Goal: Check status: Check status

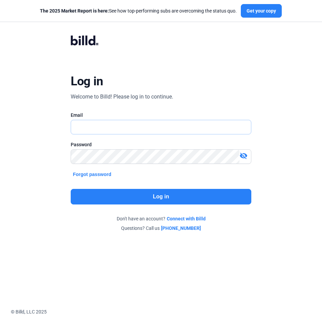
type input "[EMAIL_ADDRESS][DOMAIN_NAME]"
click at [172, 199] on button "Log in" at bounding box center [161, 197] width 180 height 16
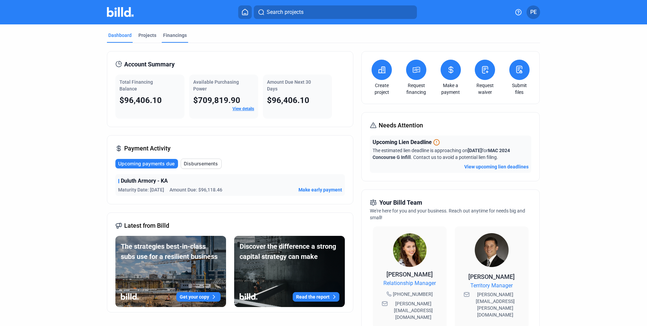
click at [171, 36] on div "Financings" at bounding box center [175, 35] width 24 height 7
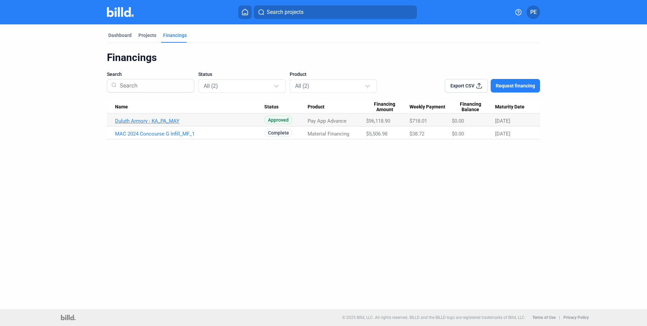
click at [161, 119] on link "Duluth Armory - KA_PA_MAY" at bounding box center [189, 121] width 149 height 6
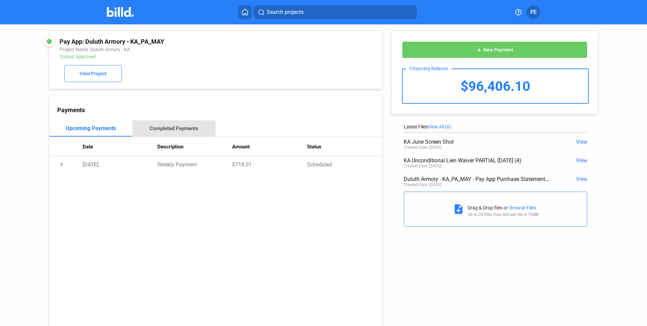
click at [165, 129] on div "Completed Payments" at bounding box center [174, 128] width 49 height 6
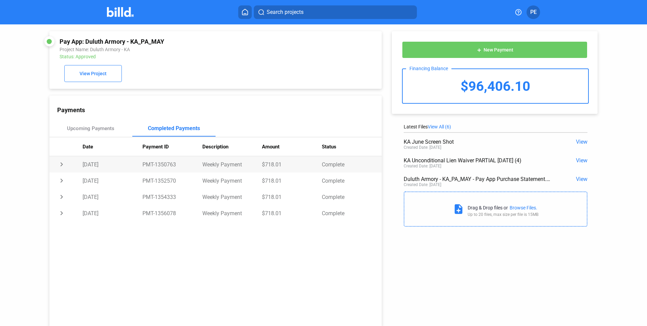
click at [63, 166] on td "chevron_right" at bounding box center [65, 164] width 33 height 16
click at [60, 197] on td "chevron_right" at bounding box center [65, 195] width 33 height 16
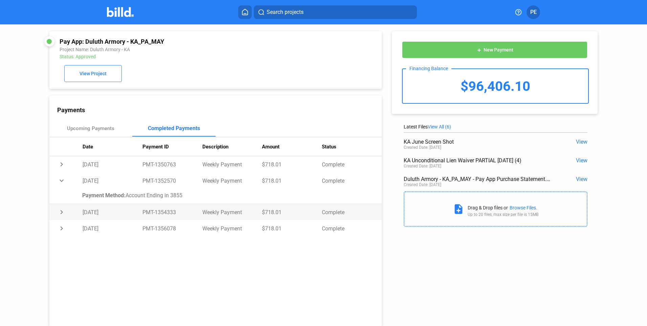
click at [62, 214] on td "chevron_right" at bounding box center [65, 212] width 33 height 16
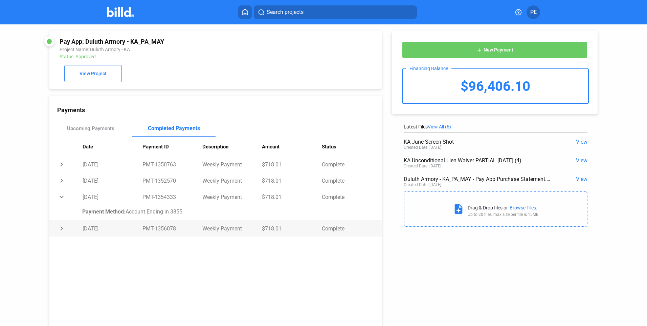
click at [63, 230] on td "chevron_right" at bounding box center [65, 228] width 33 height 16
click at [61, 165] on td "chevron_right" at bounding box center [65, 164] width 33 height 16
click at [243, 11] on icon at bounding box center [245, 12] width 7 height 6
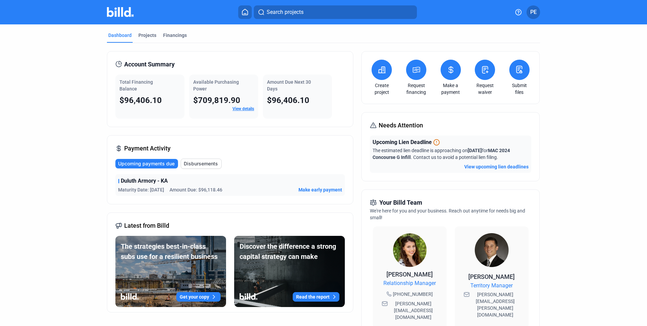
click at [236, 110] on link "View details" at bounding box center [243, 108] width 22 height 5
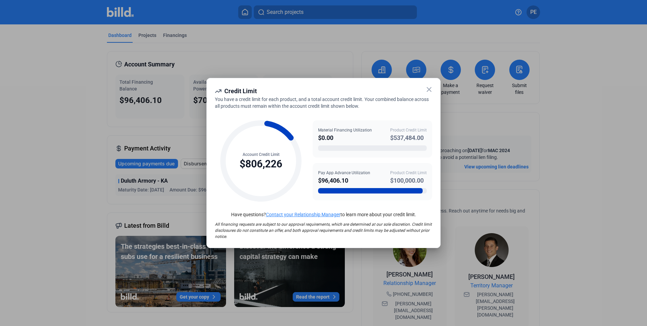
click at [322, 90] on icon at bounding box center [429, 89] width 8 height 8
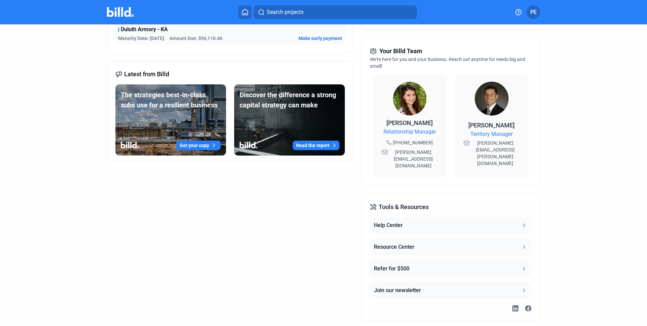
scroll to position [158, 0]
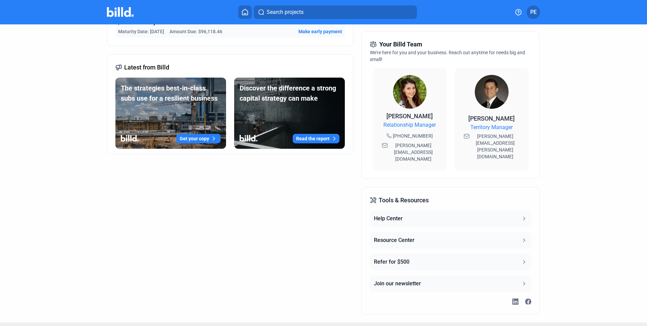
click at [322, 217] on icon at bounding box center [524, 218] width 2 height 3
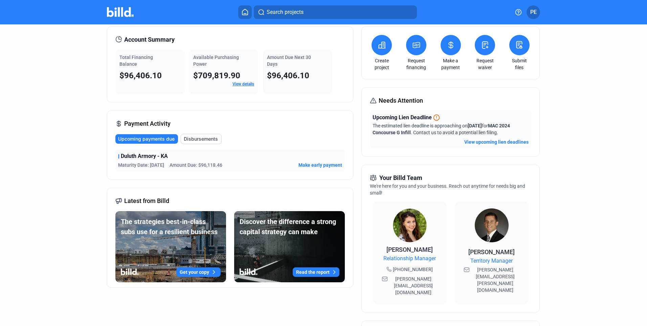
scroll to position [22, 0]
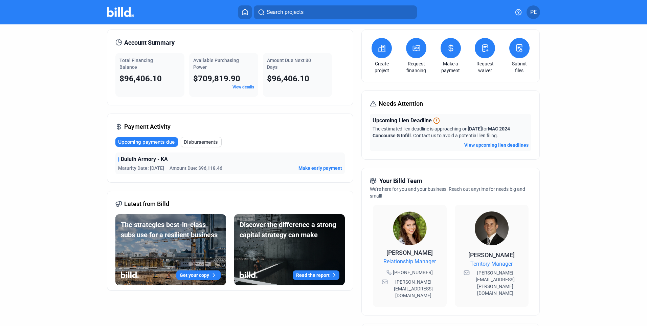
click at [193, 142] on span "Disbursements" at bounding box center [201, 141] width 34 height 7
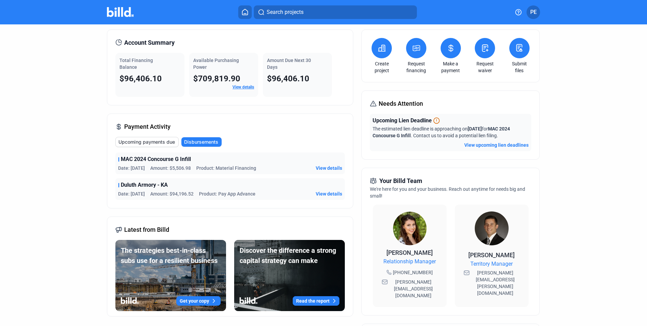
click at [322, 167] on span "View details" at bounding box center [329, 167] width 26 height 7
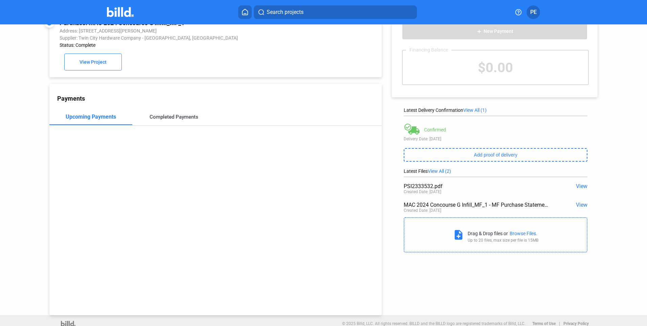
click at [168, 117] on div "Completed Payments" at bounding box center [174, 117] width 49 height 6
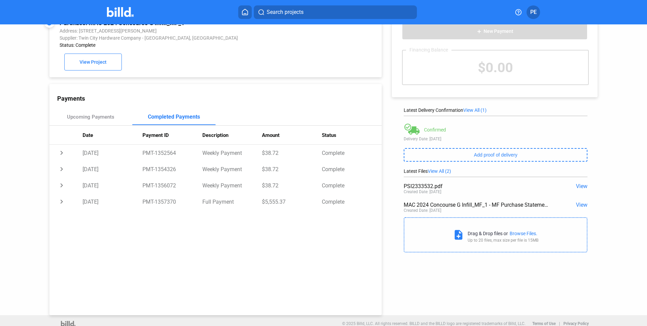
click at [322, 15] on div "Search projects" at bounding box center [328, 12] width 360 height 14
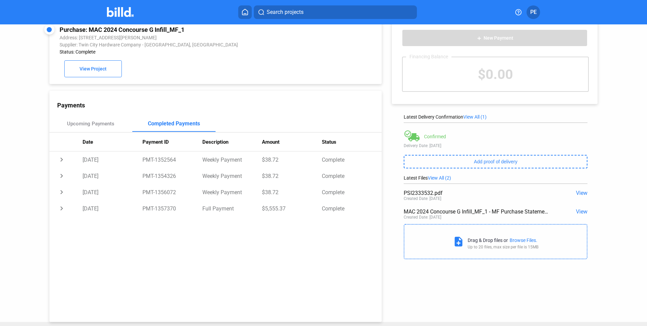
scroll to position [0, 0]
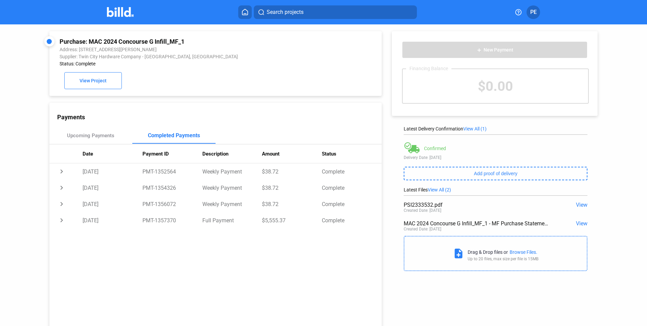
click at [247, 14] on icon at bounding box center [245, 12] width 7 height 6
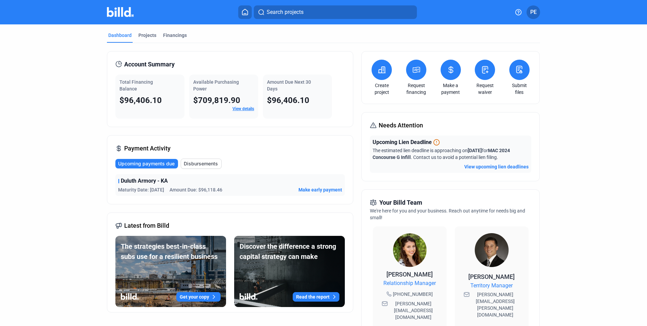
click at [322, 183] on div "Dashboard Projects Financings Account Summary Total Financing Balance $96,406.1…" at bounding box center [323, 252] width 647 height 456
click at [322, 131] on dashboard "Dashboard Projects Financings Account Summary Total Financing Balance $96,406.1…" at bounding box center [323, 252] width 582 height 456
click at [163, 164] on span "Upcoming payments due" at bounding box center [146, 163] width 57 height 7
click at [201, 164] on span "Disbursements" at bounding box center [201, 163] width 34 height 7
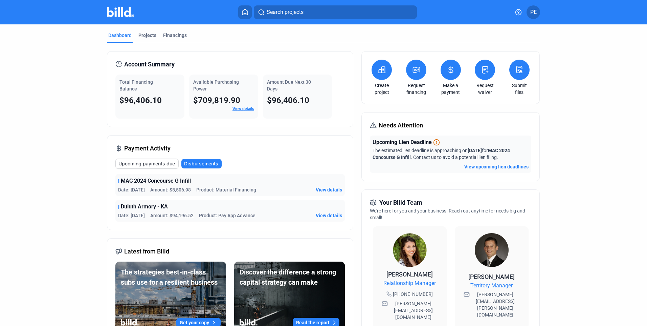
click at [322, 217] on span "View details" at bounding box center [329, 215] width 26 height 7
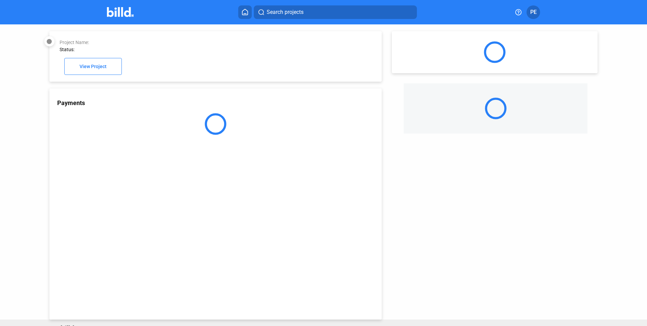
click at [322, 216] on div "Payments" at bounding box center [215, 203] width 332 height 231
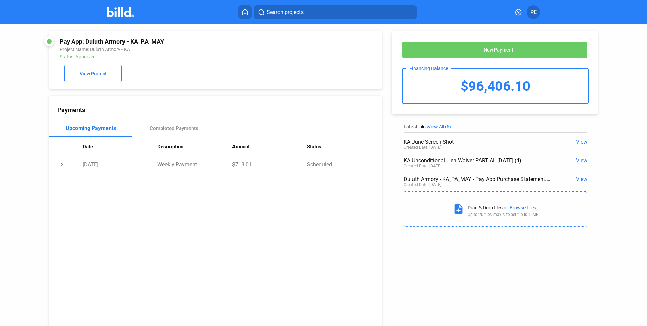
click at [322, 260] on div "Pay App: Duluth Armory - KA_PA_MAY Project Name: Duluth Armory - KA Status: App…" at bounding box center [323, 175] width 582 height 302
click at [245, 14] on icon at bounding box center [244, 12] width 5 height 6
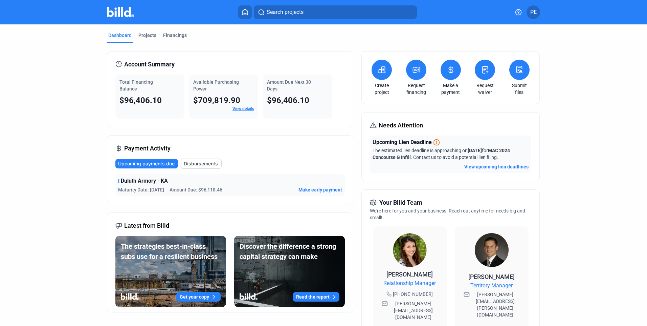
click at [198, 163] on span "Disbursements" at bounding box center [201, 163] width 34 height 7
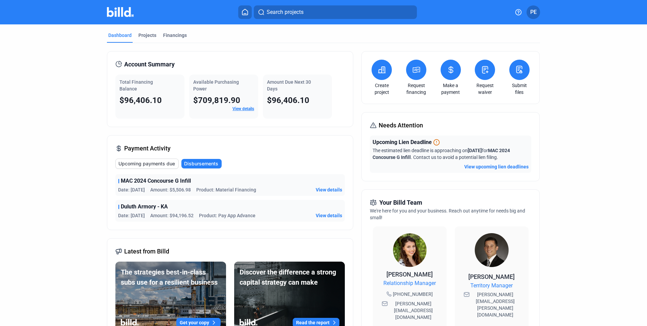
click at [322, 216] on span "View details" at bounding box center [329, 215] width 26 height 7
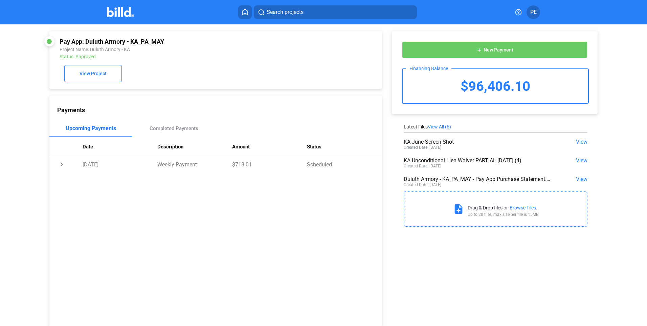
click at [322, 14] on span "PE" at bounding box center [533, 12] width 6 height 8
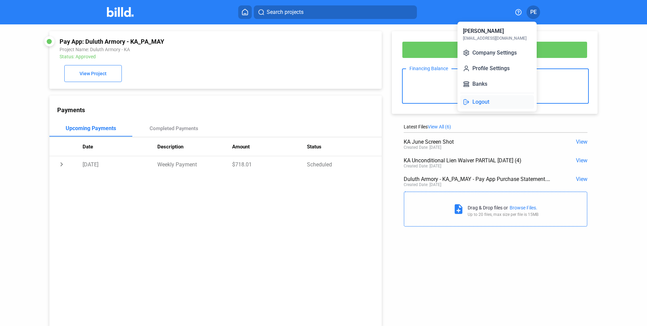
click at [322, 102] on button "Logout" at bounding box center [497, 102] width 74 height 14
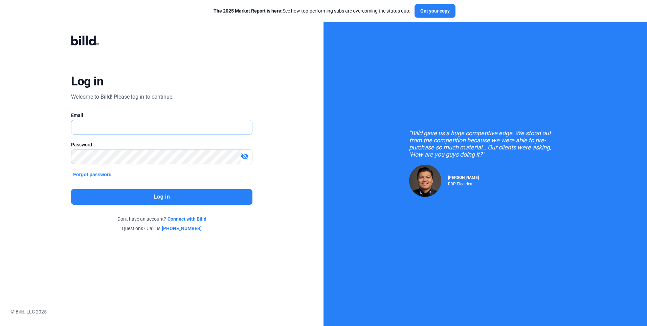
type input "[EMAIL_ADDRESS][DOMAIN_NAME]"
